Goal: Check status

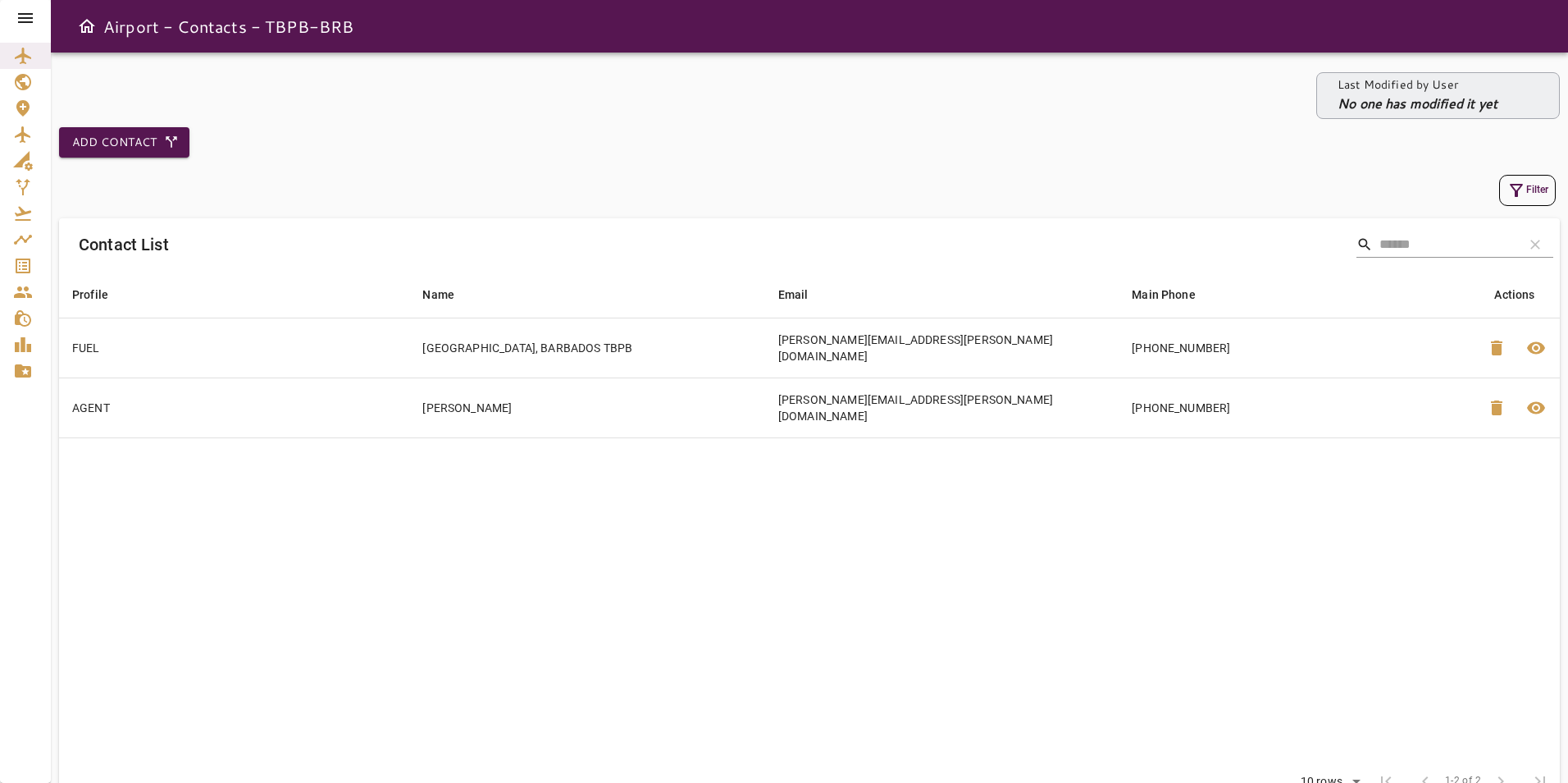
click at [27, 9] on icon at bounding box center [26, 18] width 20 height 20
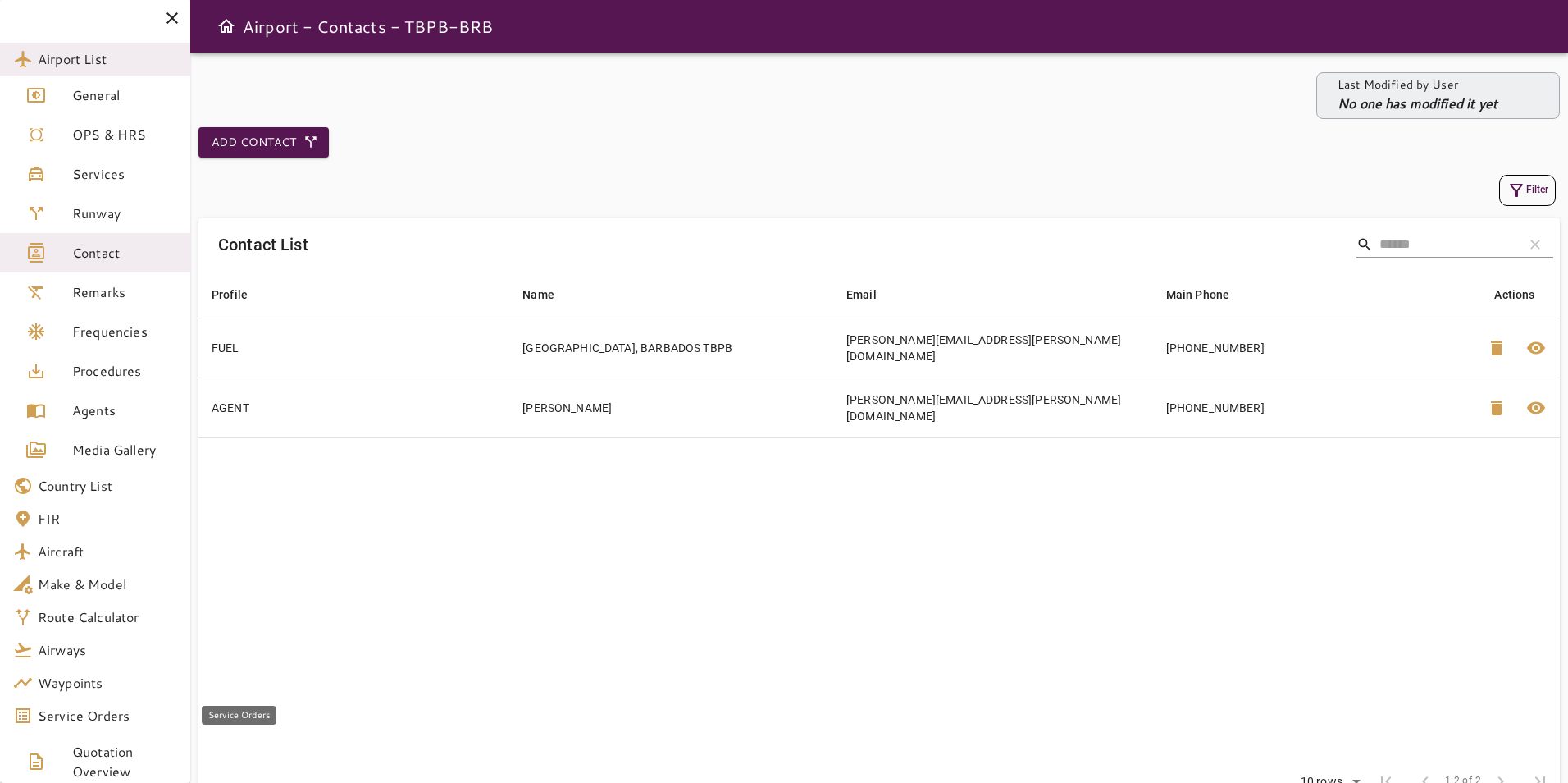
click at [111, 706] on span "Service Orders" at bounding box center [107, 715] width 140 height 20
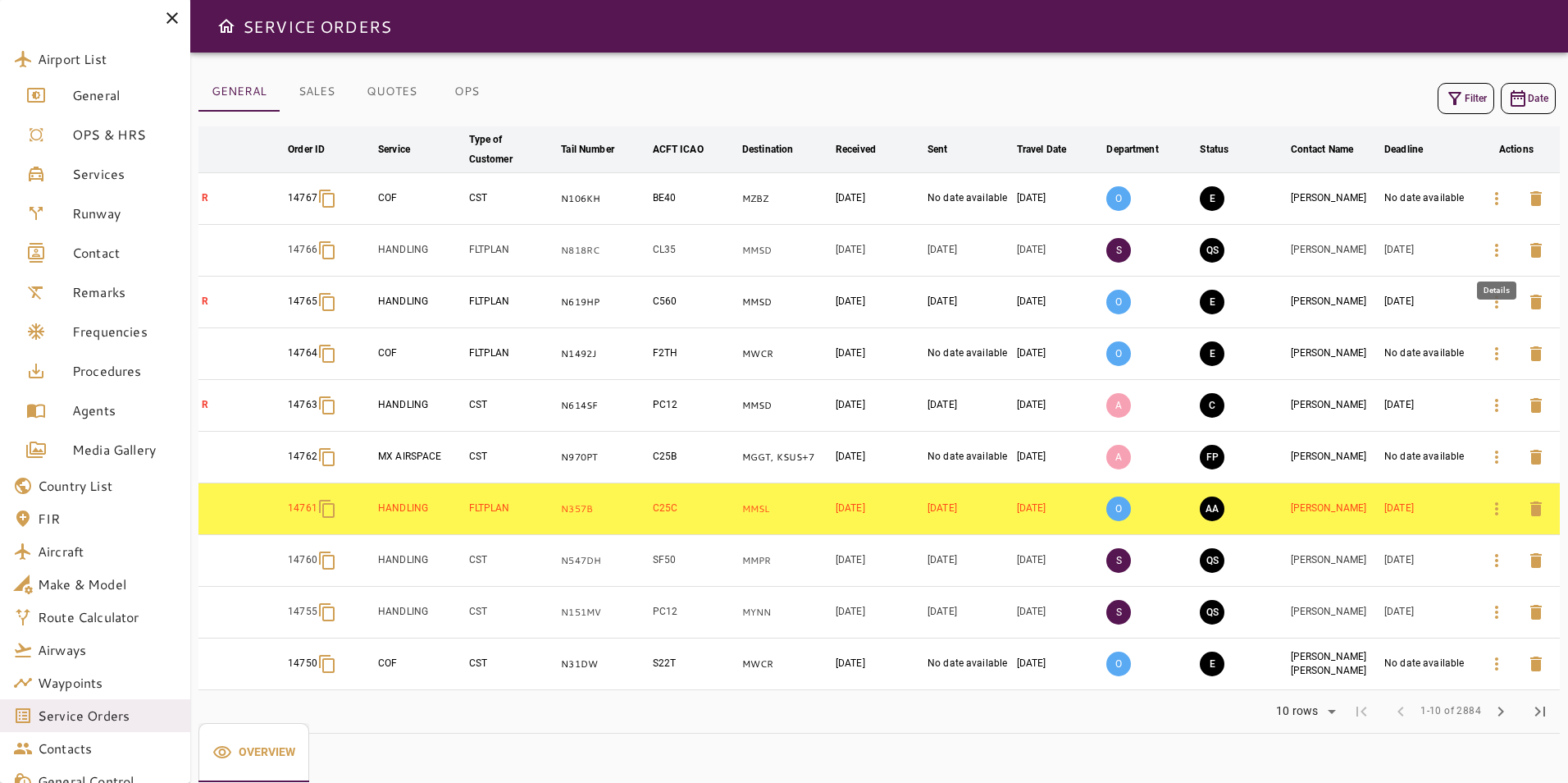
click at [1501, 245] on icon "button" at bounding box center [1496, 250] width 20 height 20
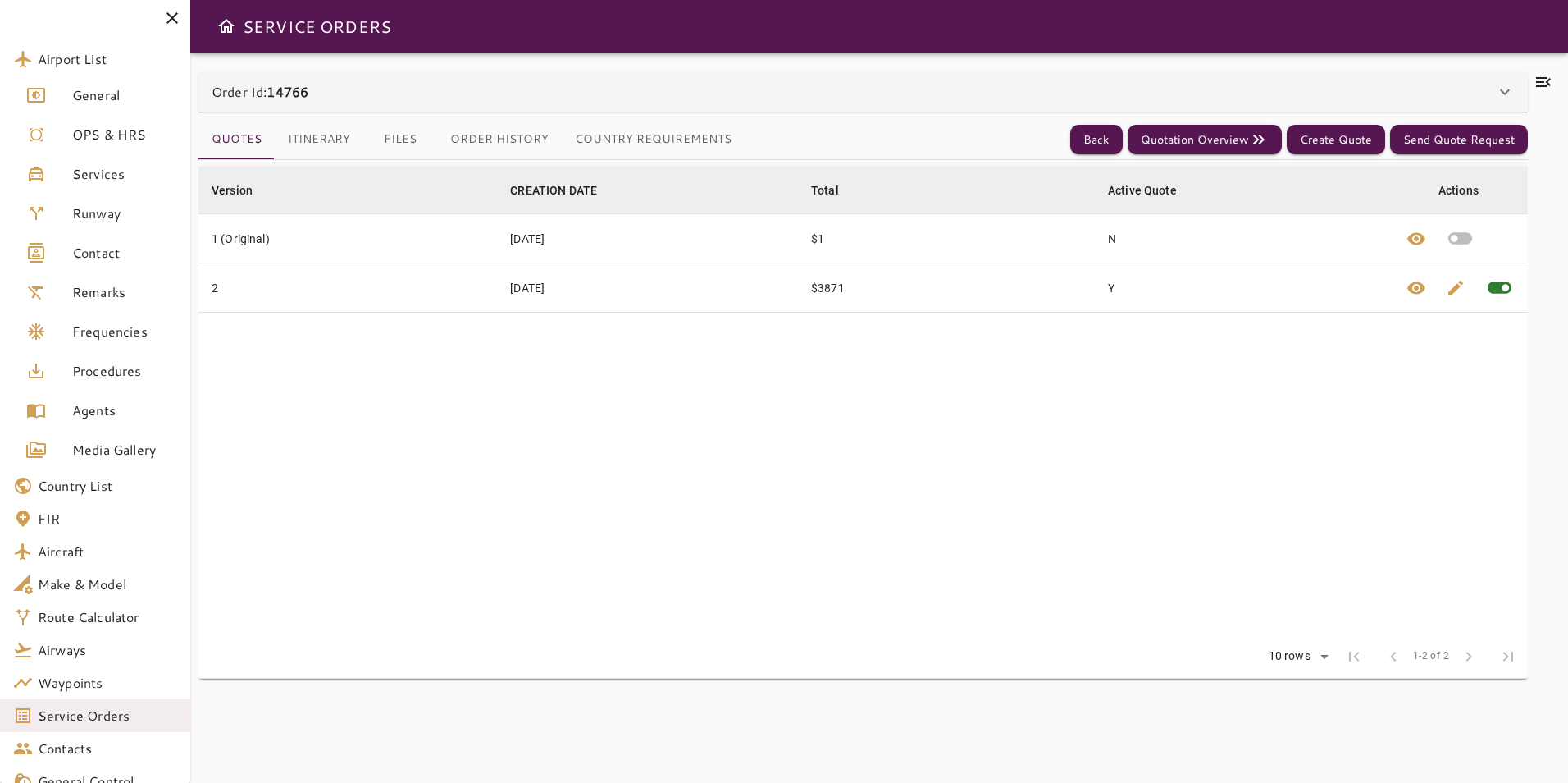
click at [696, 101] on div "Order Id: 14766" at bounding box center [863, 91] width 1329 height 39
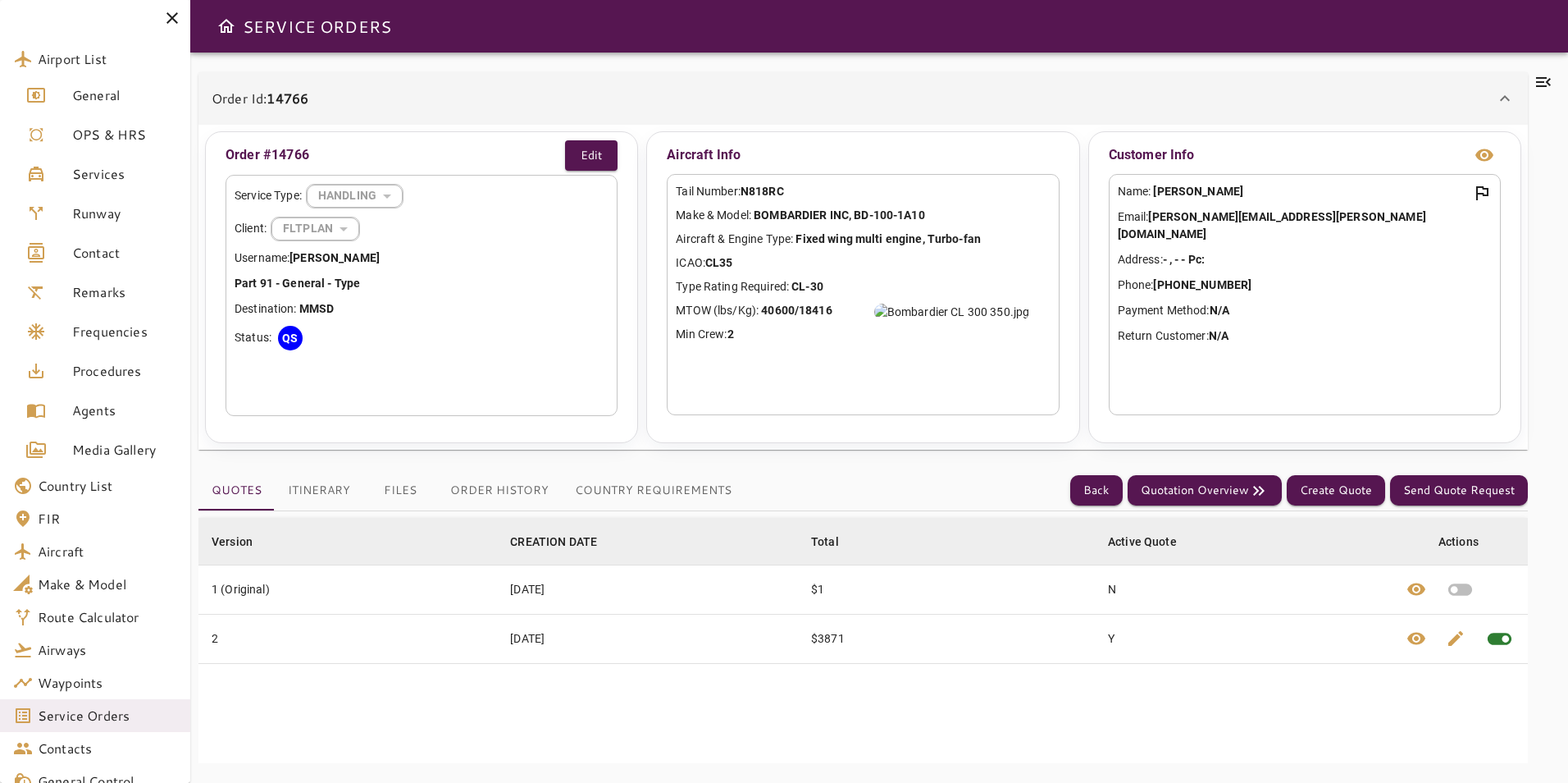
click at [496, 490] on button "Order History" at bounding box center [499, 491] width 125 height 39
